Goal: Information Seeking & Learning: Compare options

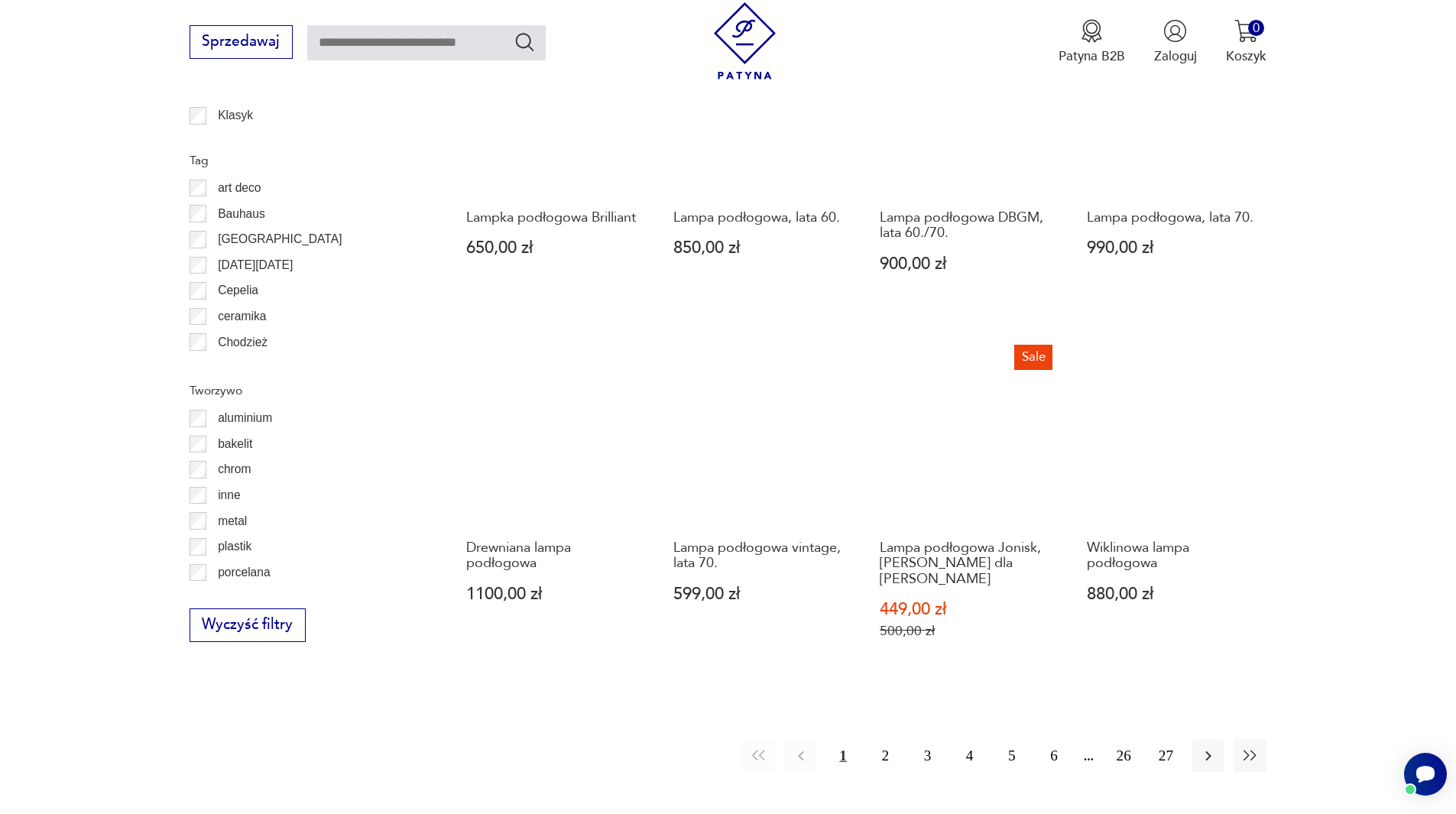
scroll to position [1425, 0]
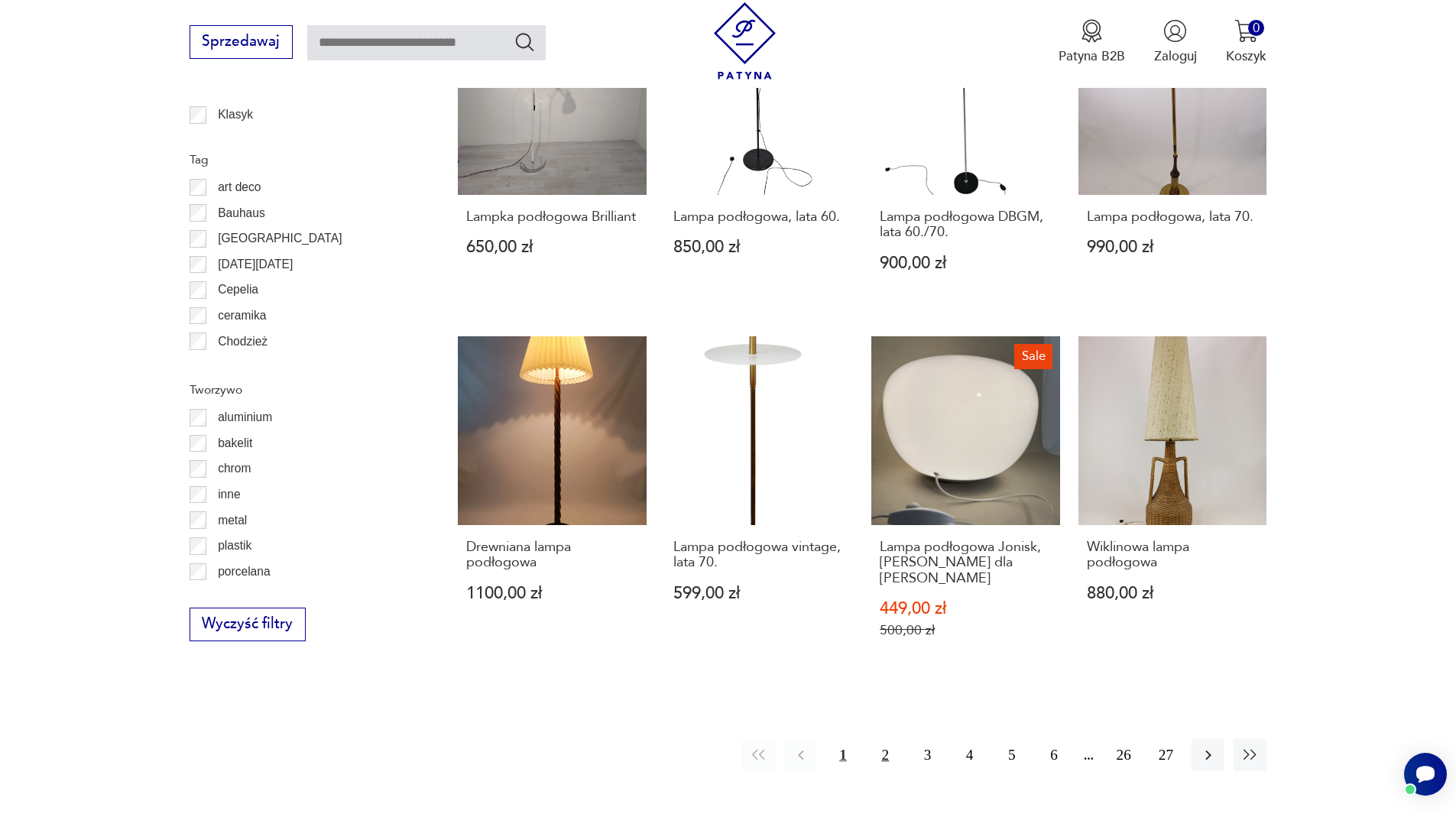
click at [886, 742] on button "2" at bounding box center [885, 754] width 33 height 33
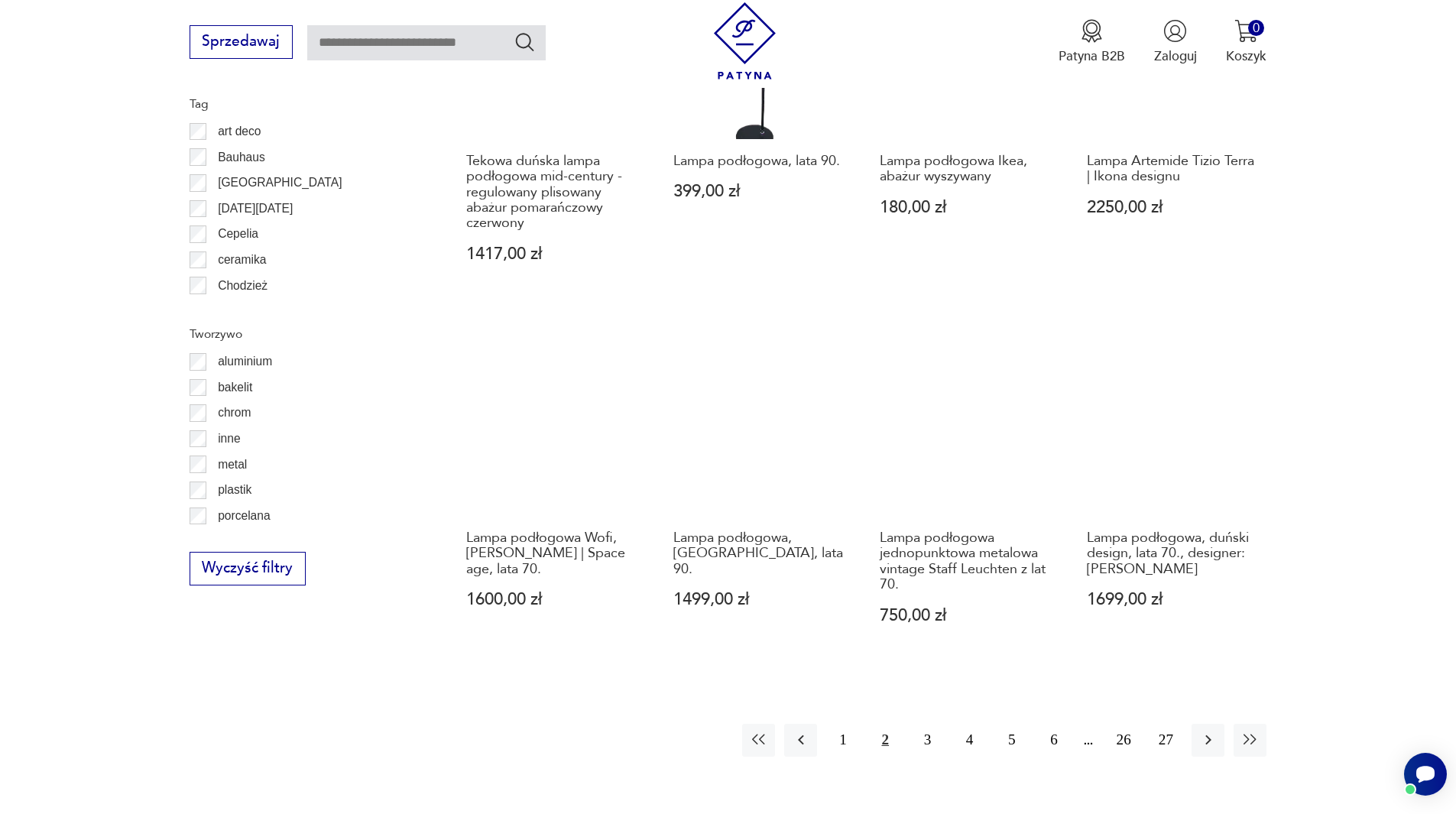
scroll to position [1524, 0]
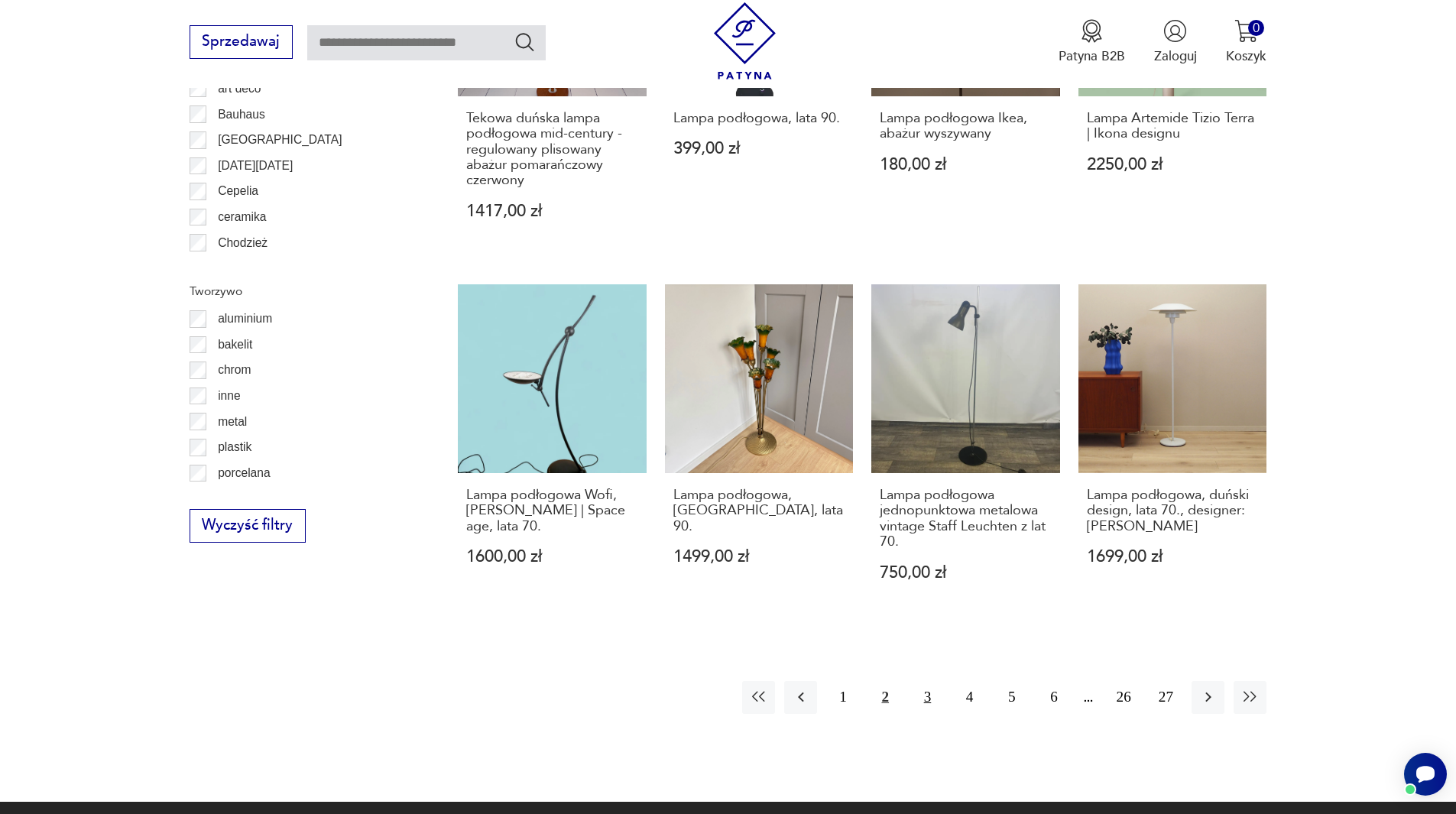
click at [926, 696] on button "3" at bounding box center [927, 697] width 33 height 33
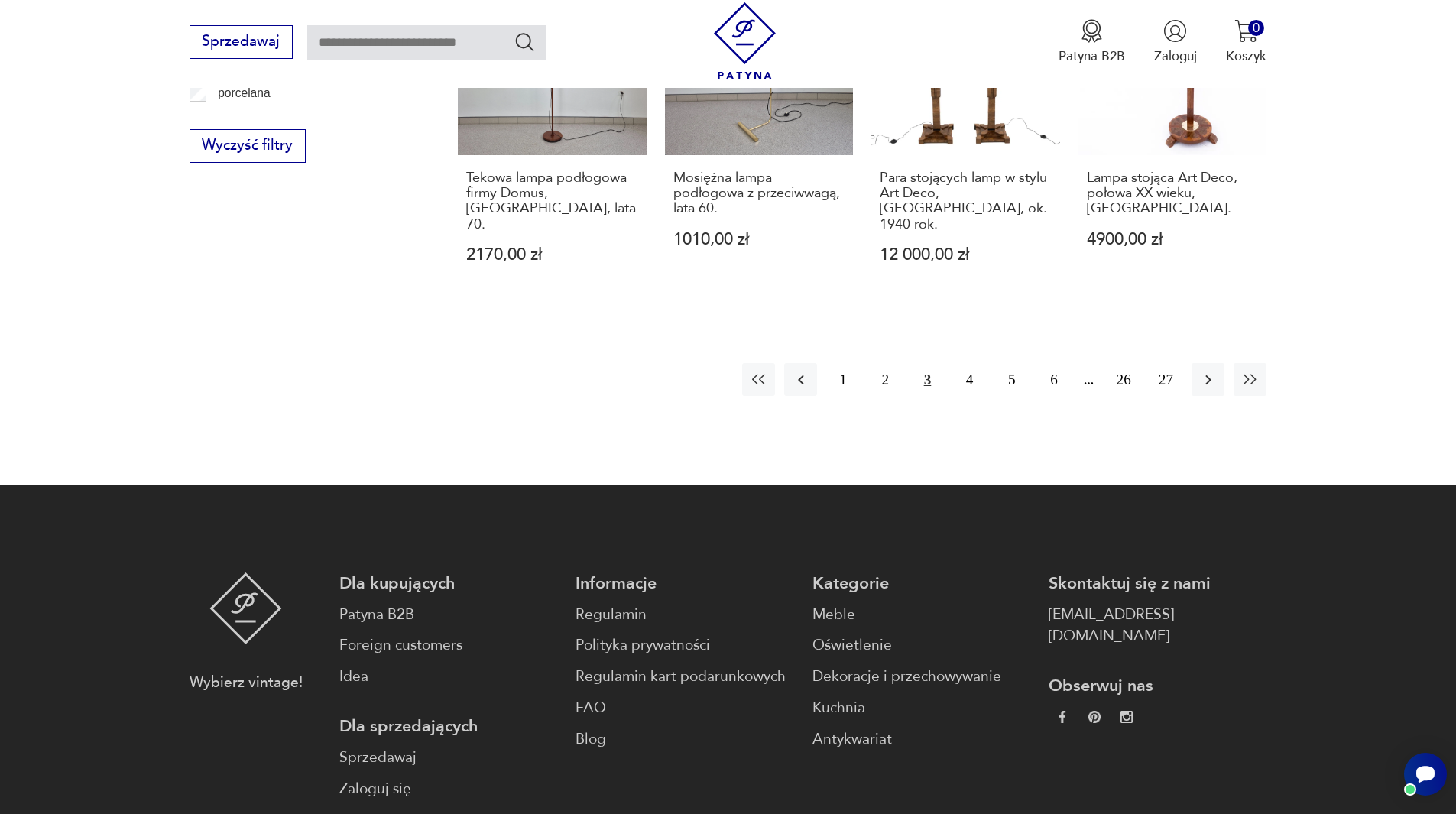
scroll to position [1907, 0]
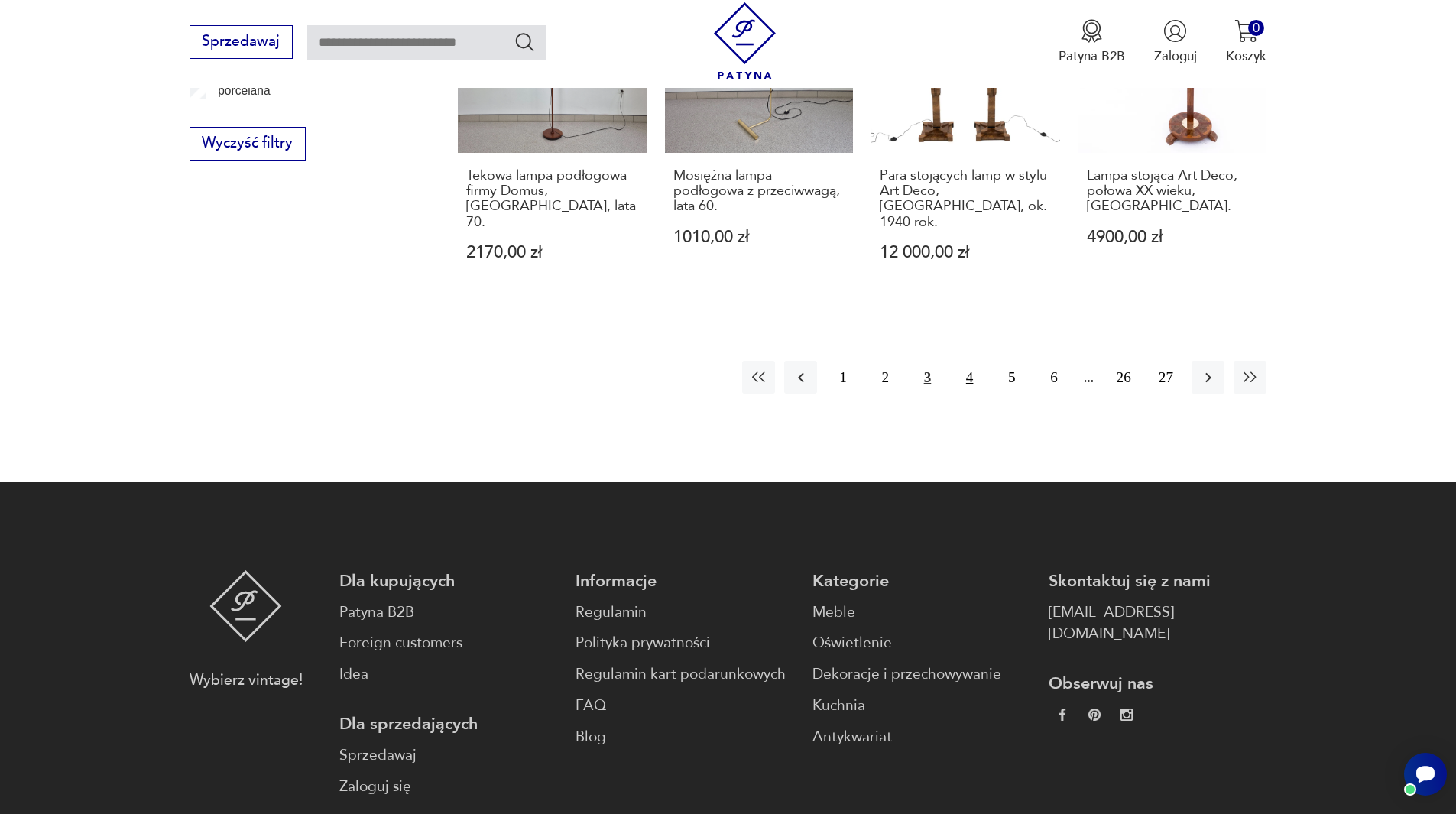
click at [970, 361] on button "4" at bounding box center [969, 377] width 33 height 33
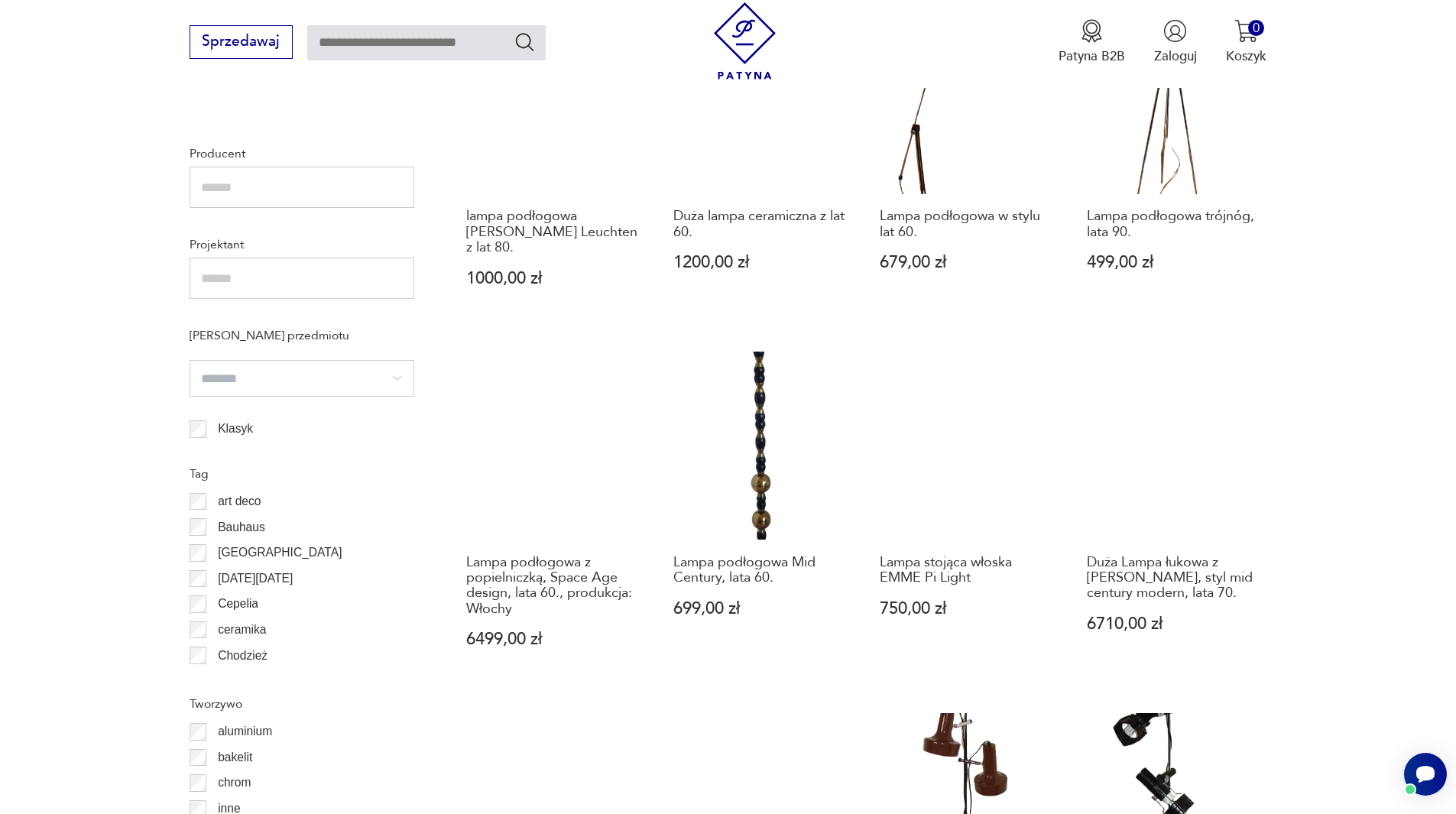
scroll to position [1371, 0]
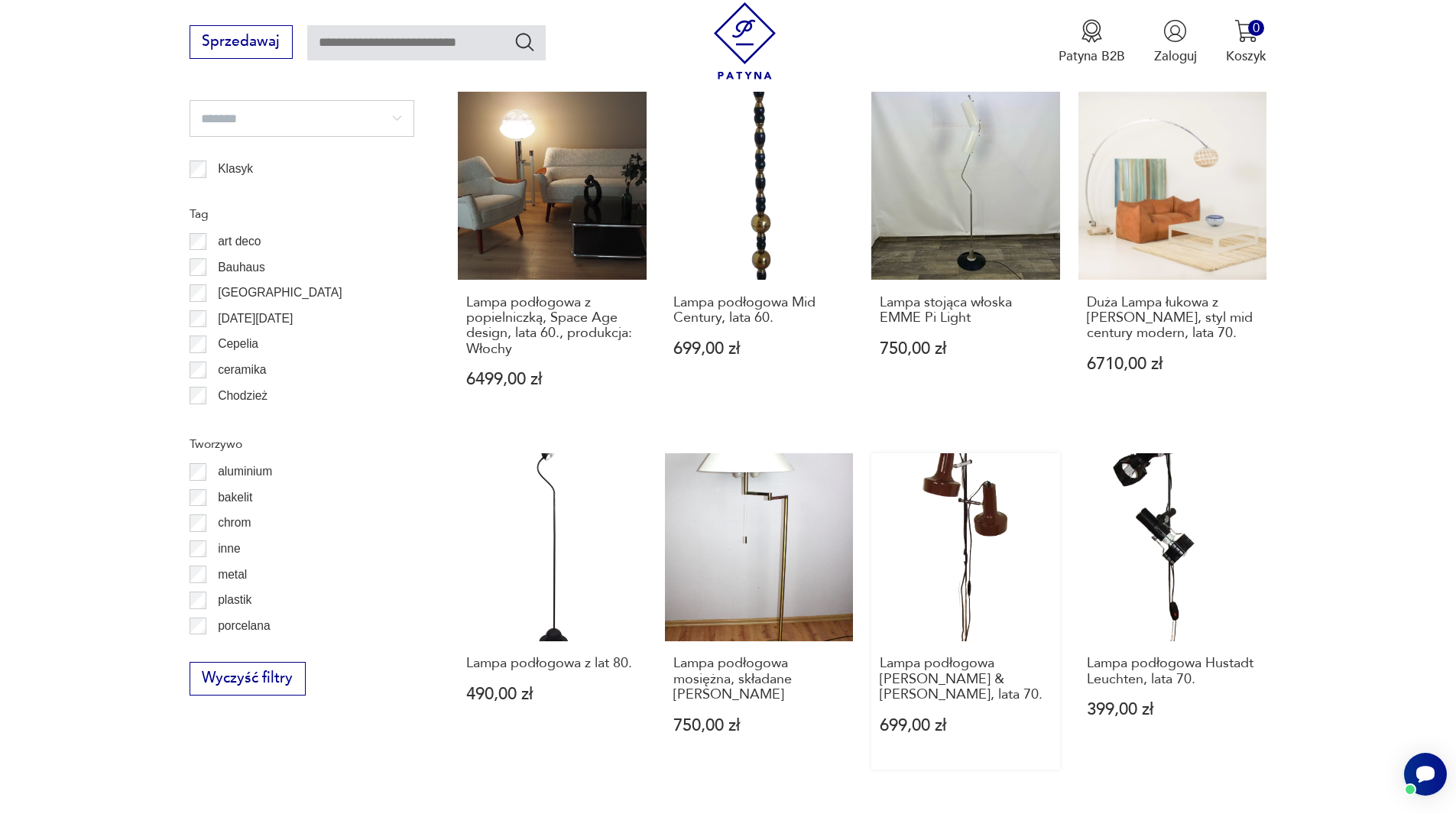
click at [979, 527] on link "Lampa podłogowa OMI Koch & Lowy, lata 70. 699,00 zł" at bounding box center [966, 611] width 189 height 316
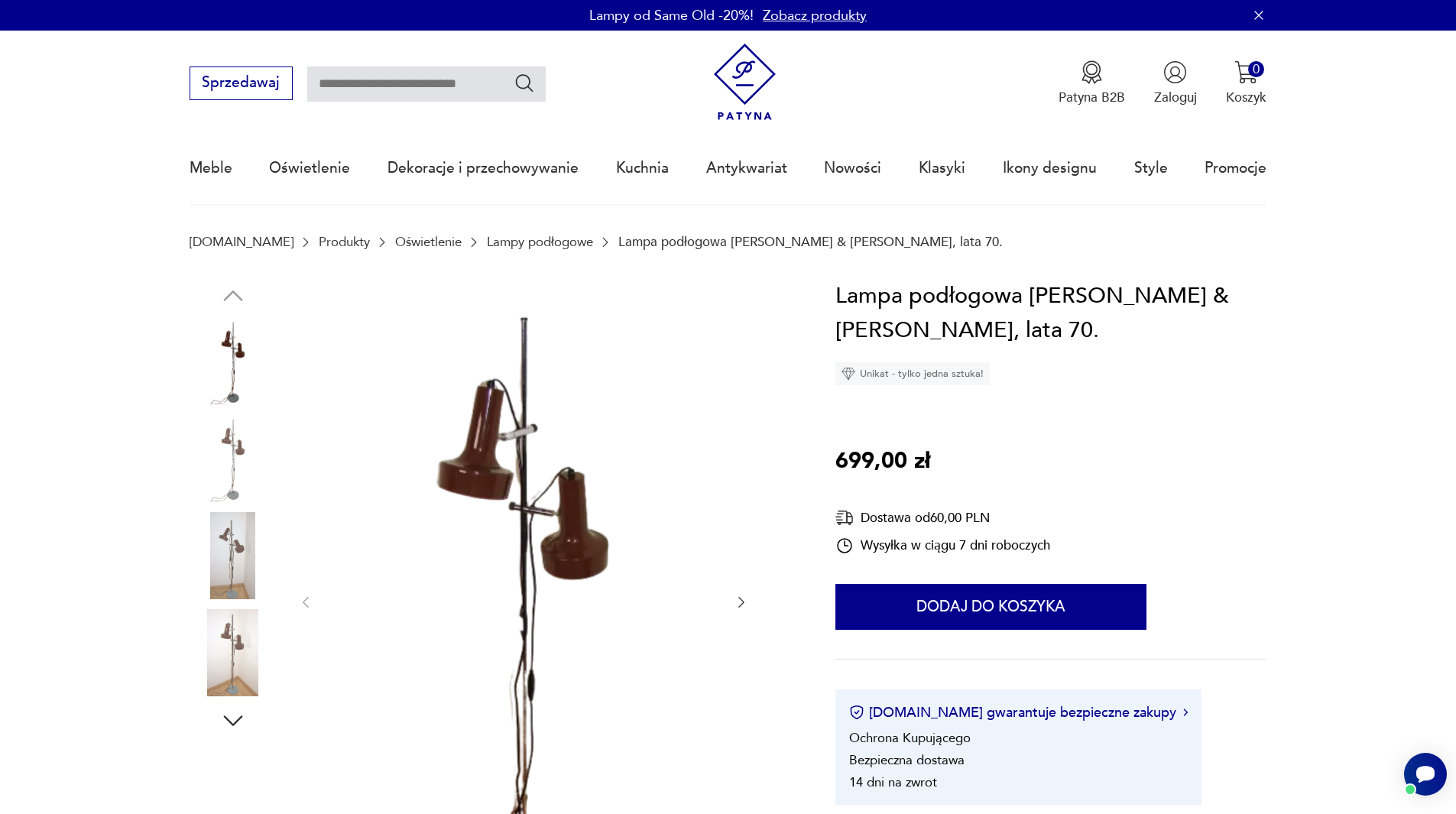
click at [239, 564] on img at bounding box center [232, 555] width 87 height 87
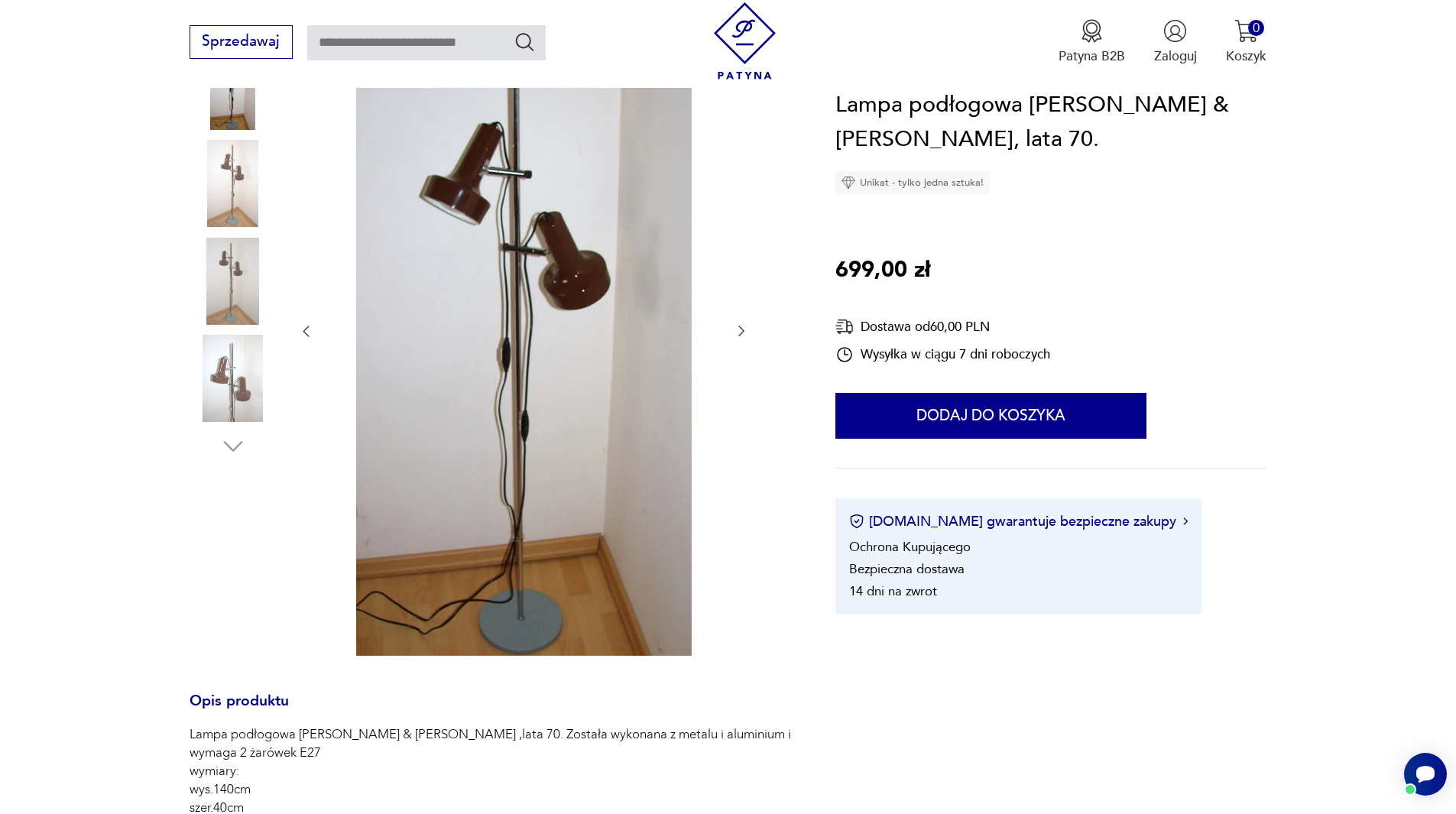
scroll to position [306, 0]
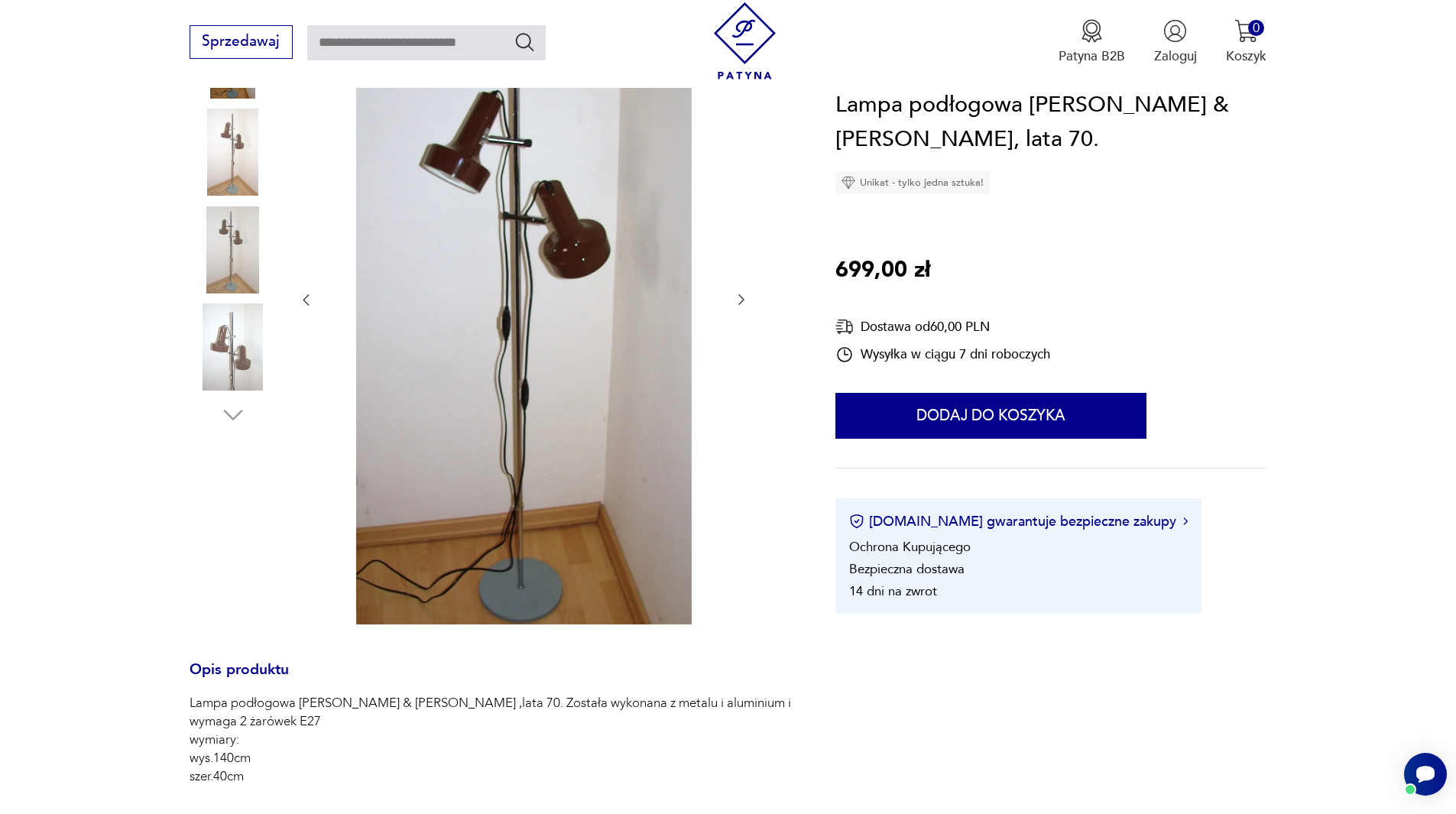
click at [568, 542] on img at bounding box center [524, 299] width 383 height 652
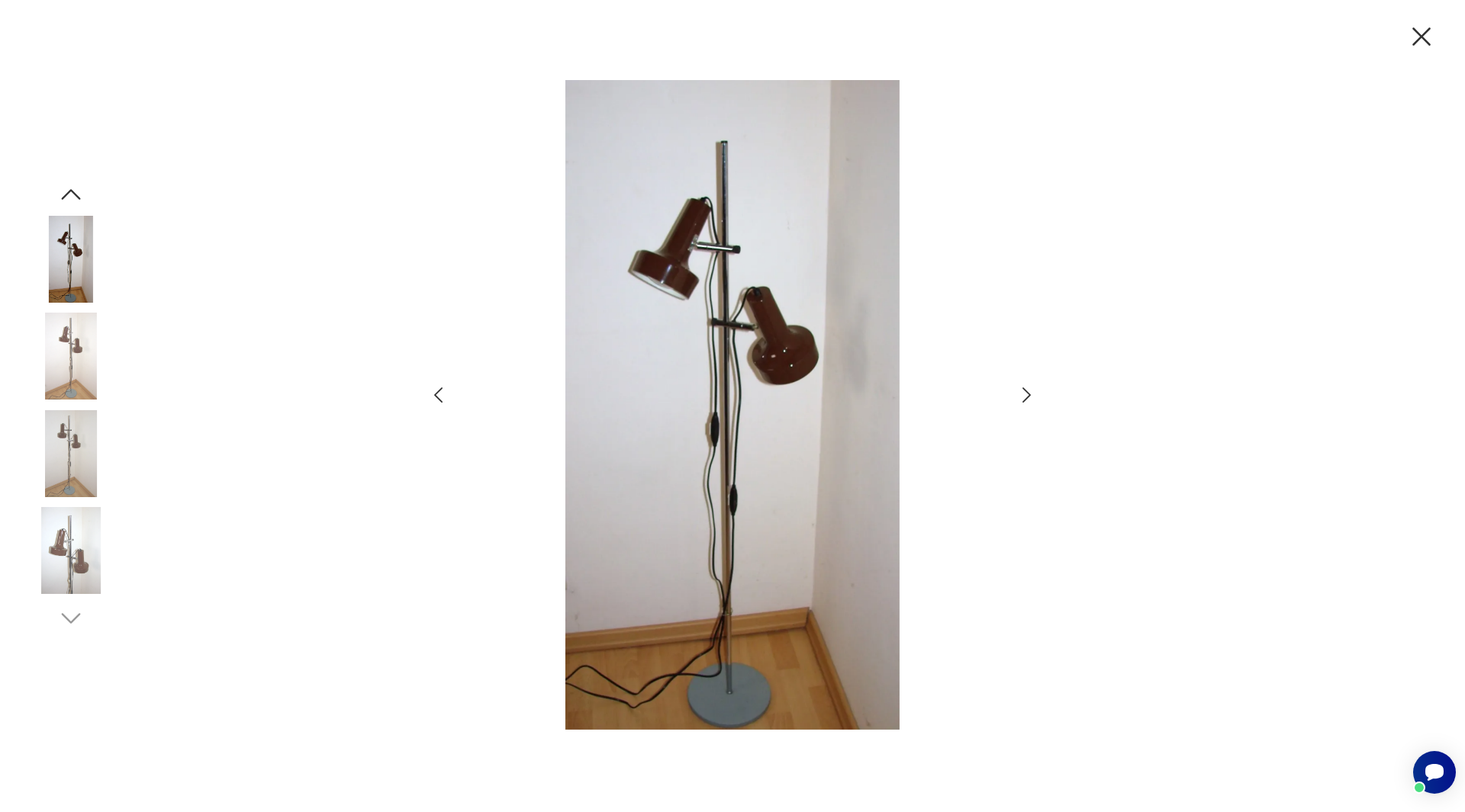
click at [684, 418] on img at bounding box center [732, 405] width 529 height 650
click at [1023, 396] on icon "button" at bounding box center [1026, 396] width 22 height 22
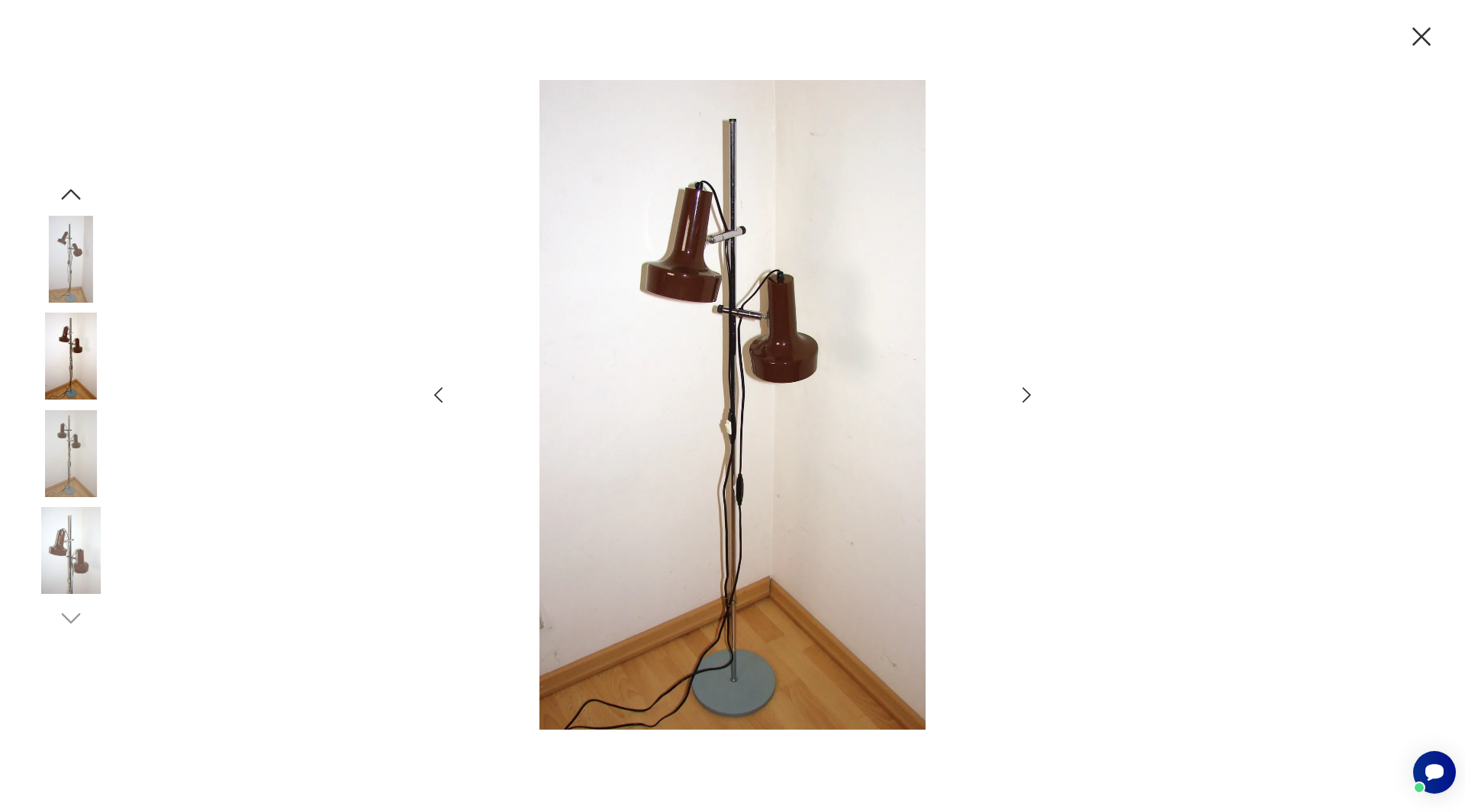
click at [1410, 44] on icon "button" at bounding box center [1421, 36] width 32 height 32
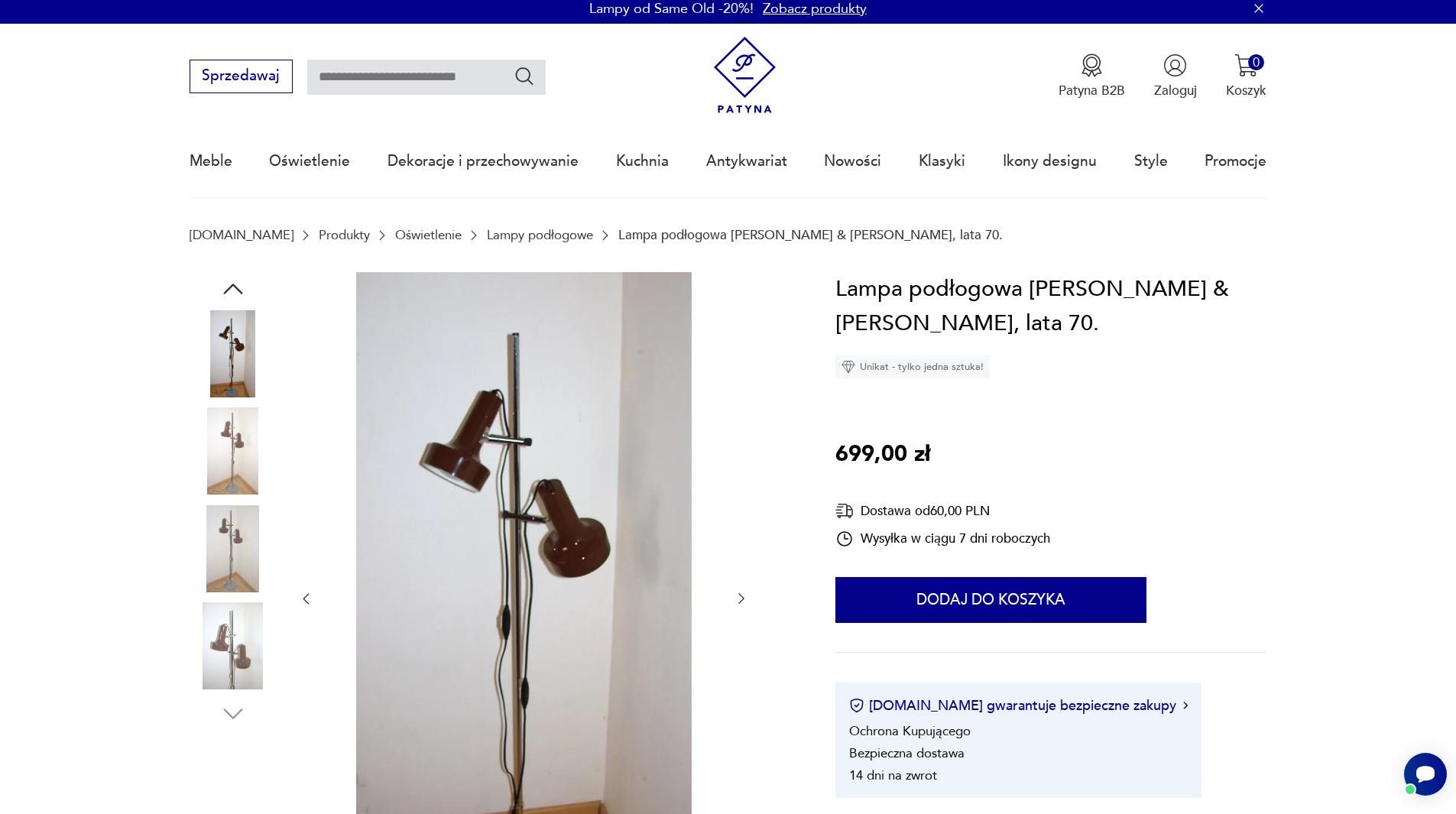
scroll to position [0, 0]
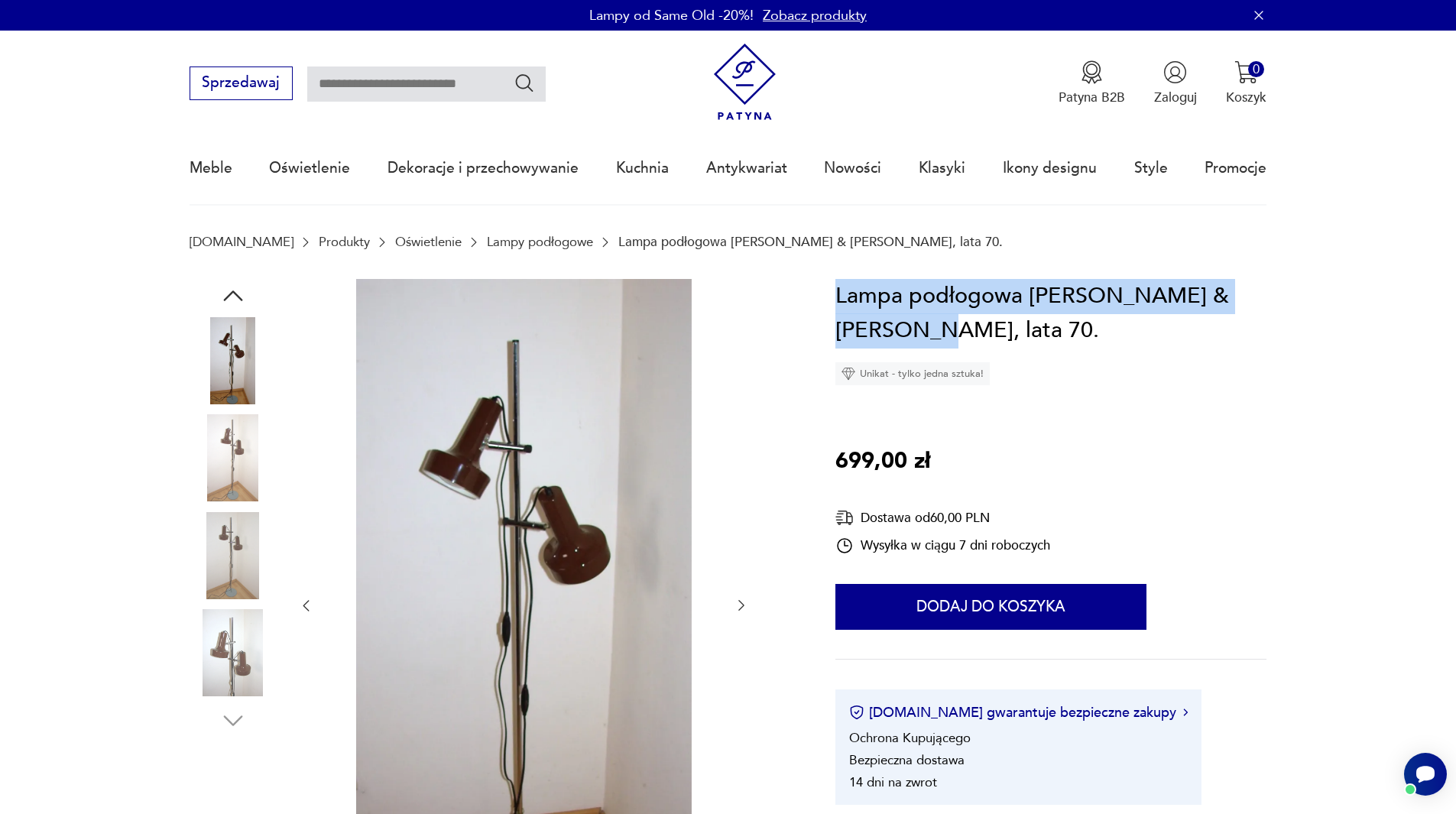
drag, startPoint x: 840, startPoint y: 293, endPoint x: 852, endPoint y: 307, distance: 18.4
click at [870, 325] on h1 "Lampa podłogowa OMI Koch & Lowy, lata 70." at bounding box center [1051, 314] width 431 height 70
copy h1 "Lampa podłogowa OMI Koch & Lowy, lata 70."
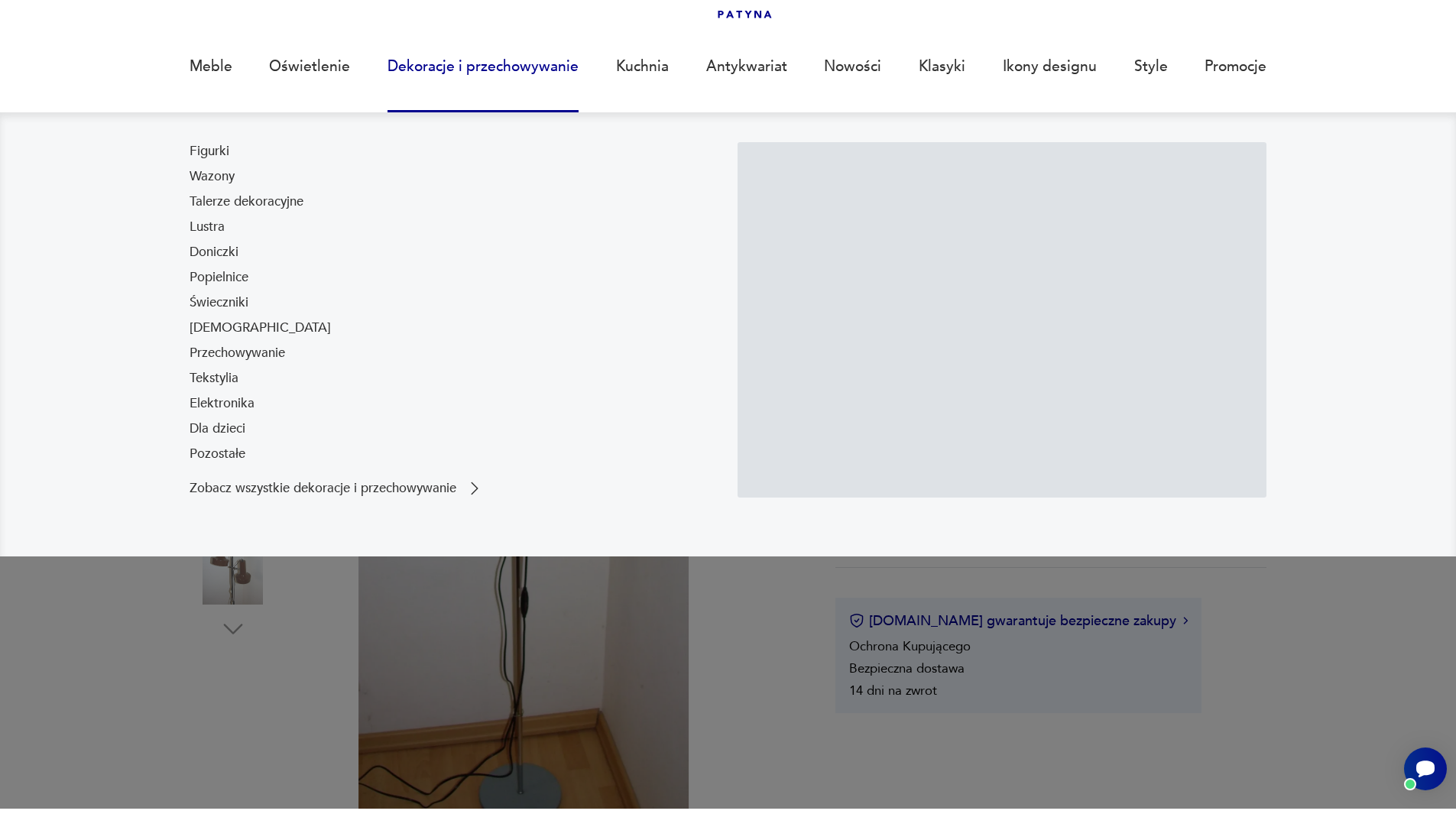
scroll to position [153, 0]
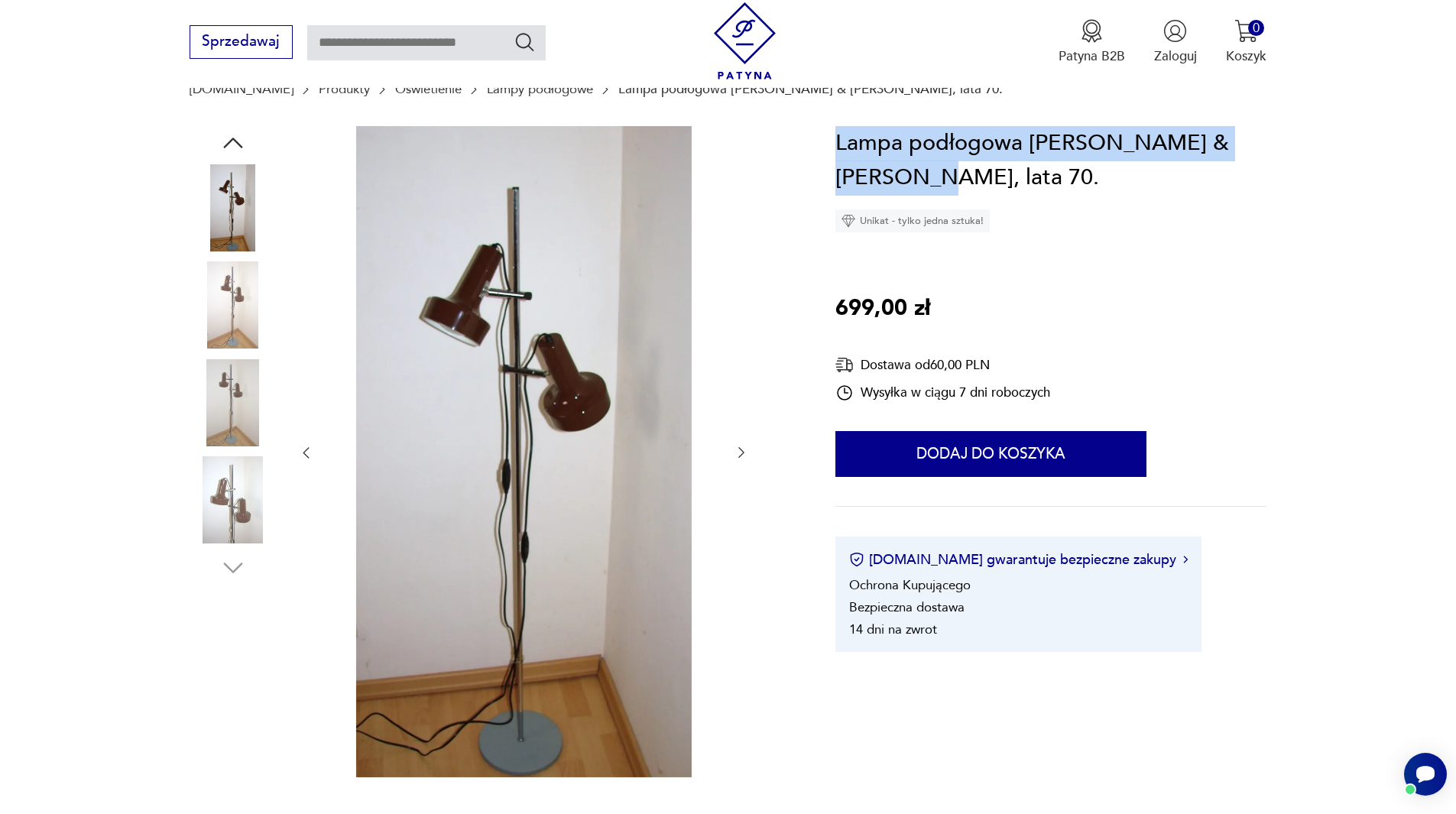
click at [225, 308] on img at bounding box center [232, 304] width 87 height 87
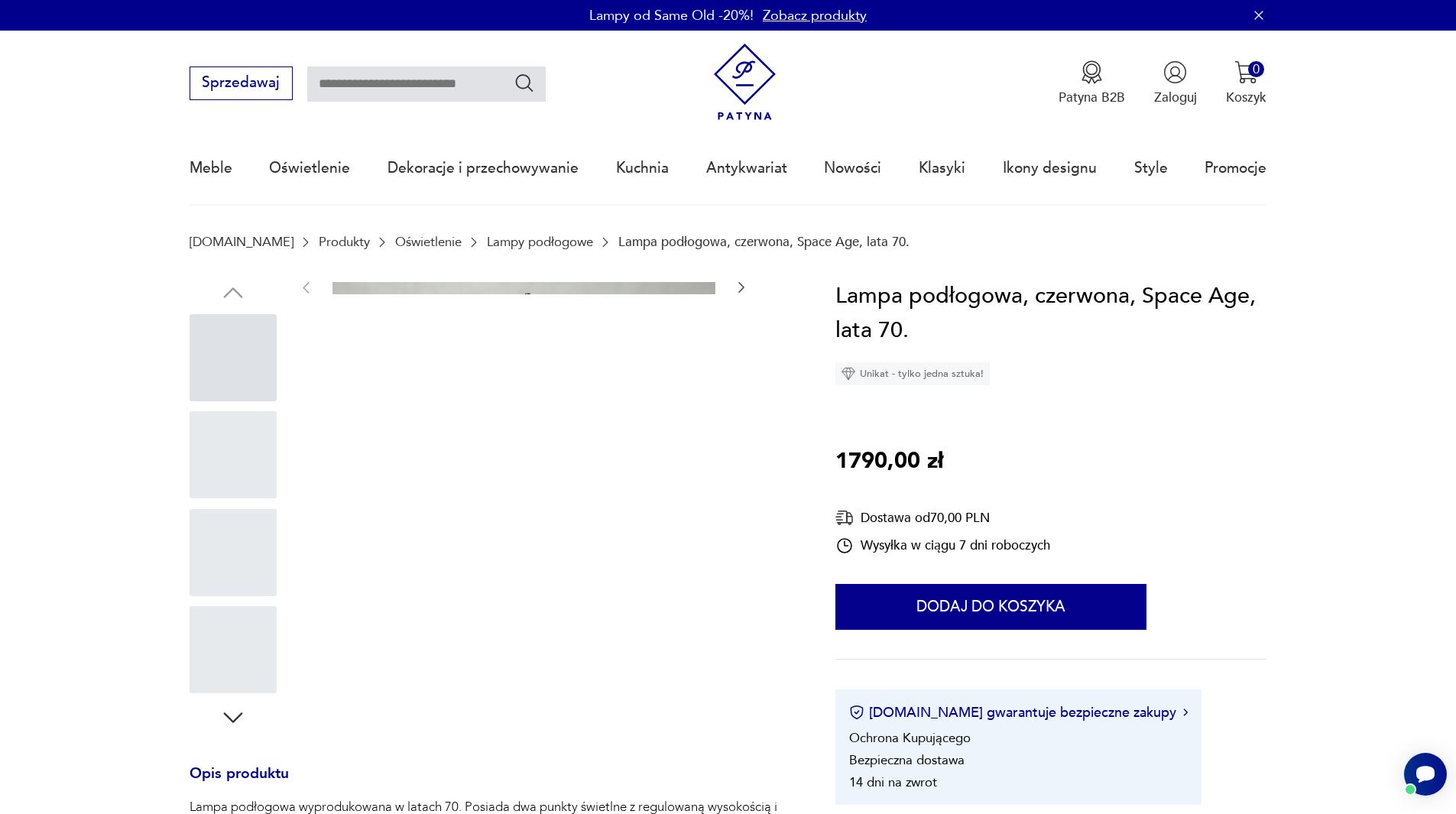
click at [259, 350] on div at bounding box center [232, 358] width 87 height 87
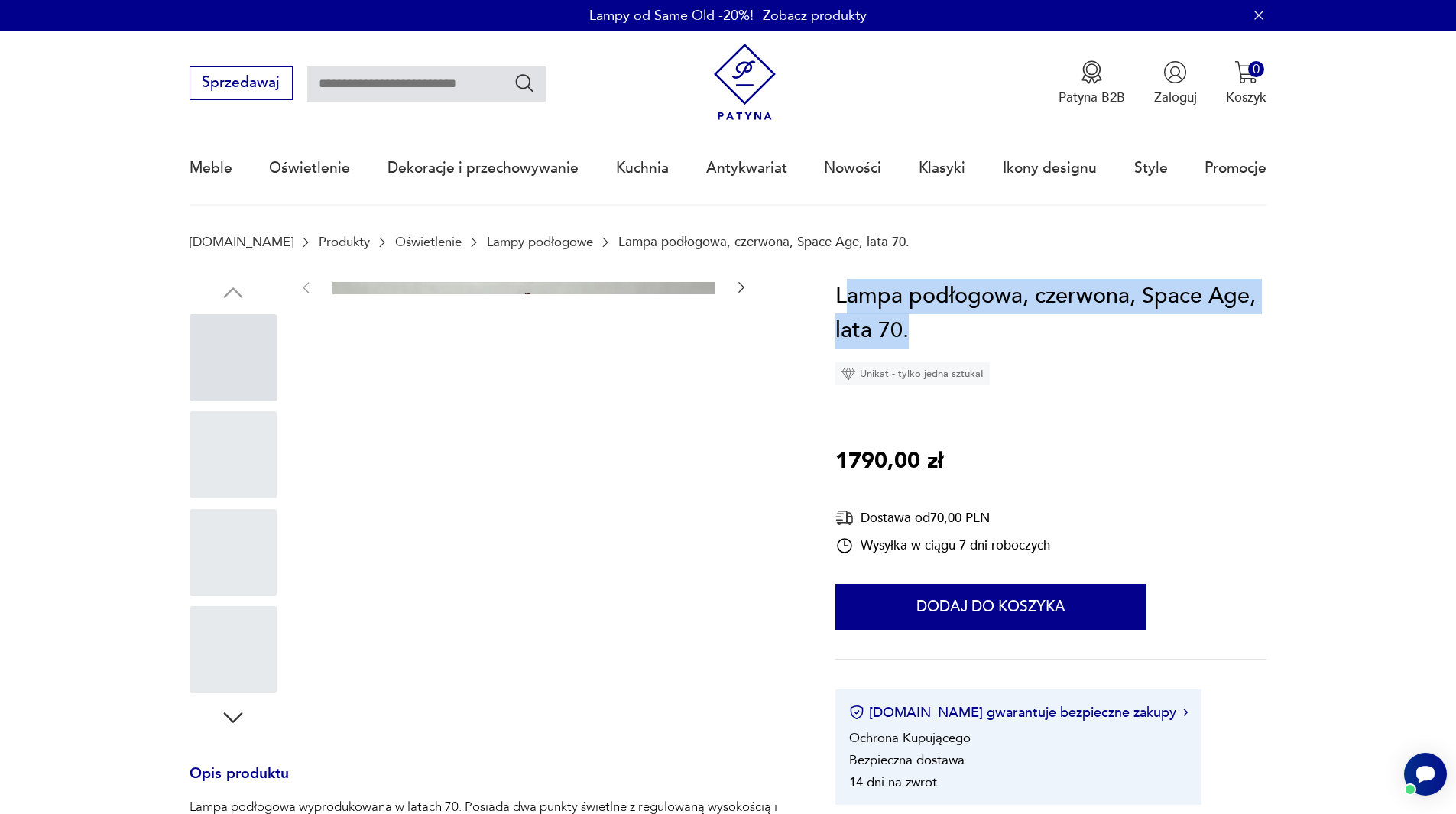
drag, startPoint x: 842, startPoint y: 296, endPoint x: 907, endPoint y: 323, distance: 70.4
click at [907, 323] on h1 "Lampa podłogowa, czerwona, Space Age, lata 70." at bounding box center [1051, 314] width 431 height 70
click at [857, 311] on h1 "Lampa podłogowa, czerwona, Space Age, lata 70." at bounding box center [1051, 314] width 431 height 70
drag, startPoint x: 831, startPoint y: 293, endPoint x: 914, endPoint y: 327, distance: 89.7
click at [914, 327] on section "Opis produktu Lampa podłogowa wyprodukowana w latach 70. Posiada dwa punkty świ…" at bounding box center [728, 788] width 1456 height 1018
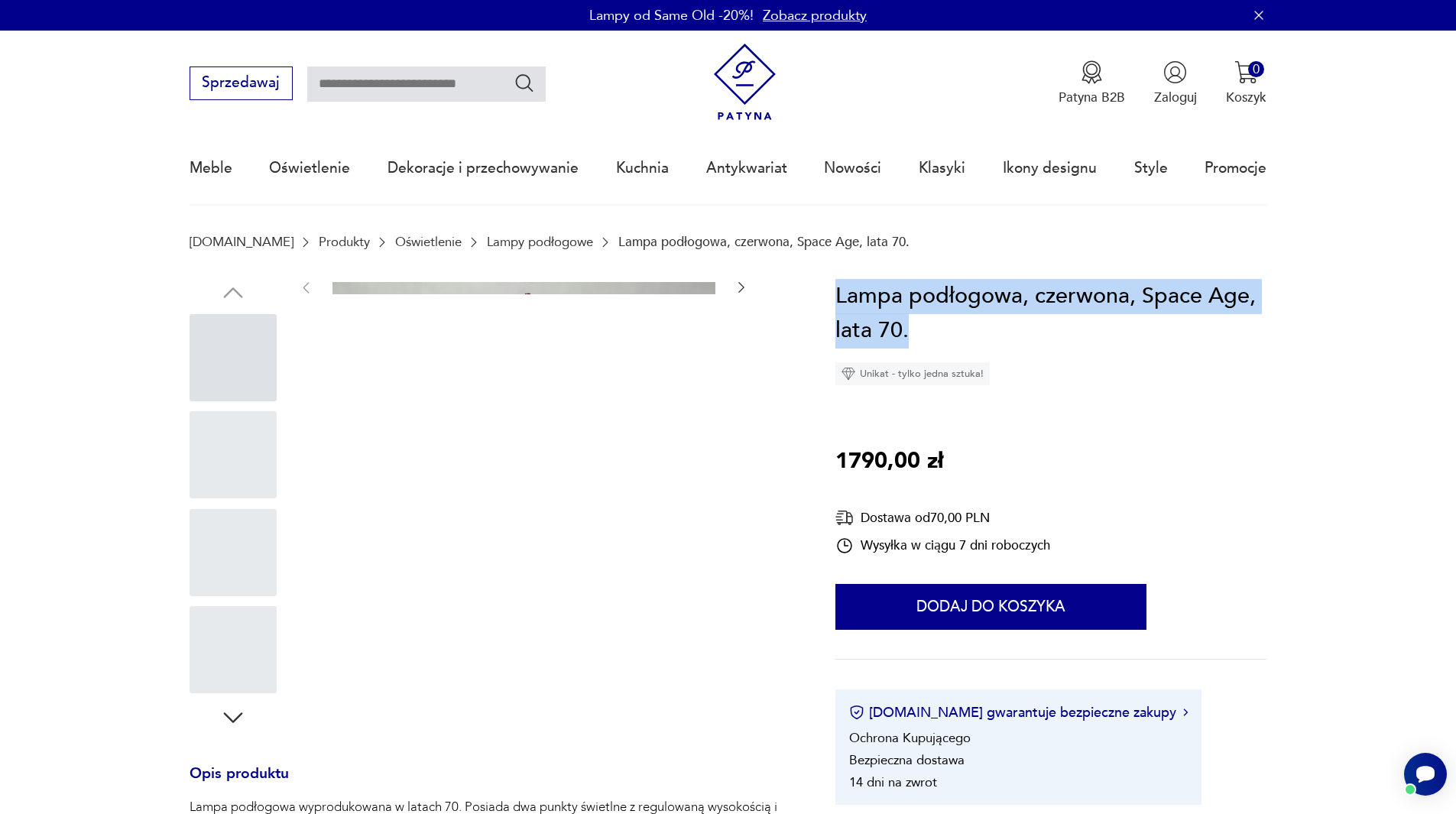
copy h1 "Lampa podłogowa, czerwona, Space Age, lata 70."
